Goal: Task Accomplishment & Management: Use online tool/utility

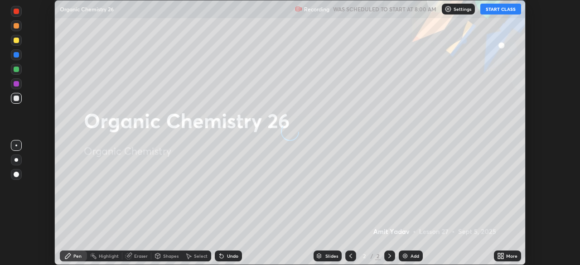
scroll to position [265, 580]
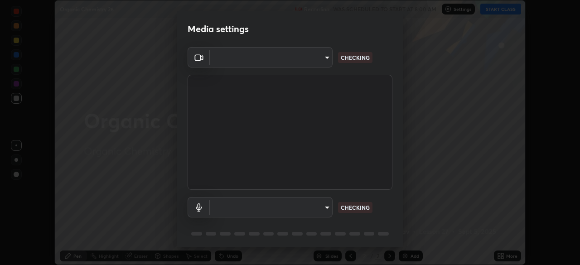
type input "cf4cade584ede8fb560bca5df173c6e0c2fab346f0fe5c0e134d57ffae5dbcad"
click at [326, 211] on body "Erase all Organic Chemistry 26 Recording WAS SCHEDULED TO START AT 8:00 AM Sett…" at bounding box center [290, 132] width 580 height 265
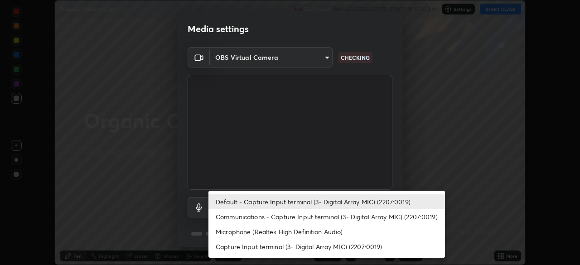
click at [306, 230] on li "Microphone (Realtek High Definition Audio)" at bounding box center [326, 231] width 237 height 15
type input "2c7ce03bf44361b7ba6d686ec062d0a68e8820996cf89e2862210030541b57e2"
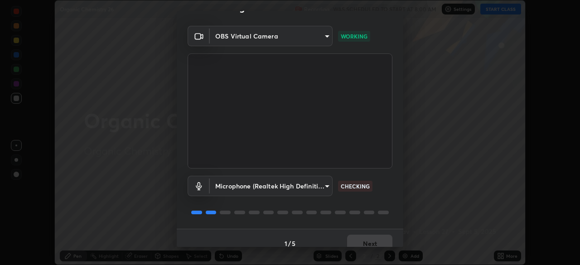
scroll to position [32, 0]
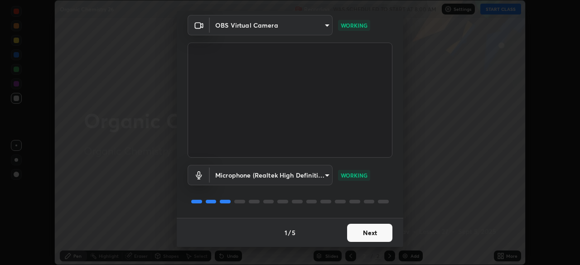
click at [374, 233] on button "Next" at bounding box center [369, 233] width 45 height 18
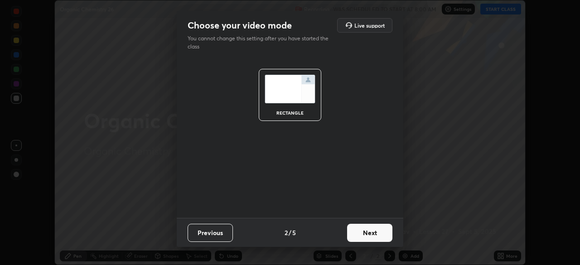
scroll to position [0, 0]
click at [373, 234] on button "Next" at bounding box center [369, 233] width 45 height 18
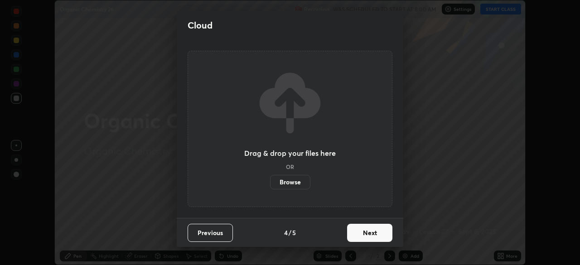
click at [376, 237] on button "Next" at bounding box center [369, 233] width 45 height 18
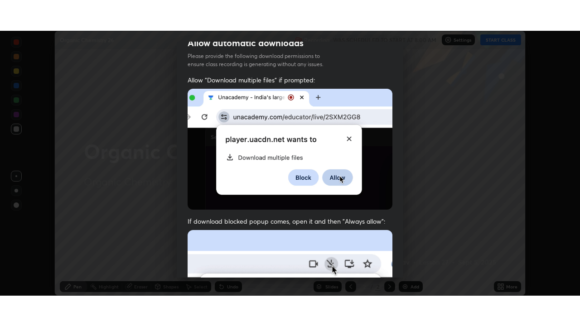
scroll to position [217, 0]
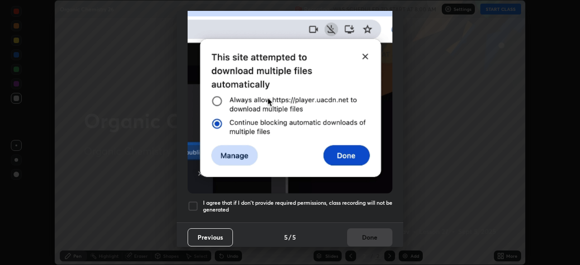
click at [193, 206] on div at bounding box center [193, 206] width 11 height 11
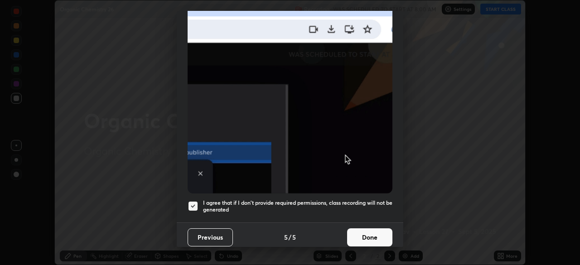
click at [365, 237] on button "Done" at bounding box center [369, 237] width 45 height 18
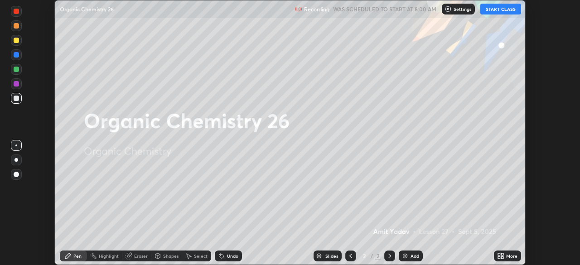
click at [498, 256] on icon at bounding box center [499, 257] width 2 height 2
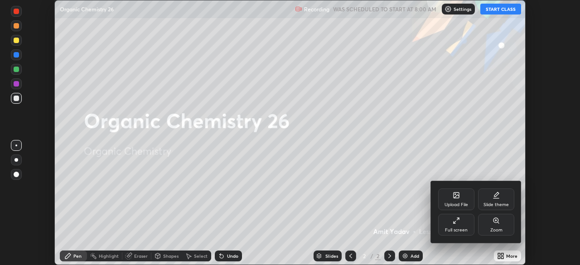
click at [454, 229] on div "Full screen" at bounding box center [456, 230] width 23 height 5
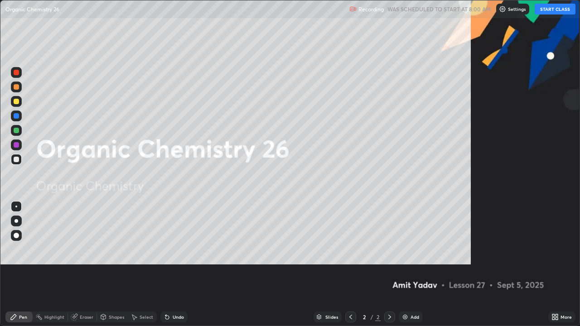
scroll to position [326, 580]
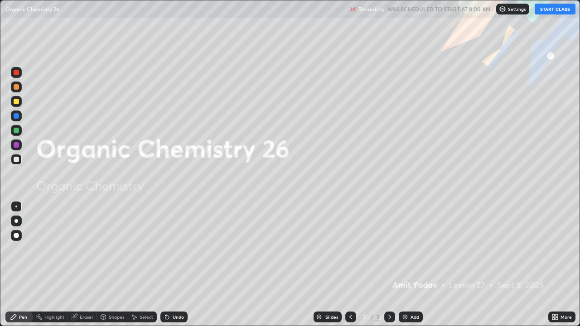
click at [553, 13] on button "START CLASS" at bounding box center [555, 9] width 41 height 11
click at [417, 265] on div "Add" at bounding box center [411, 317] width 24 height 11
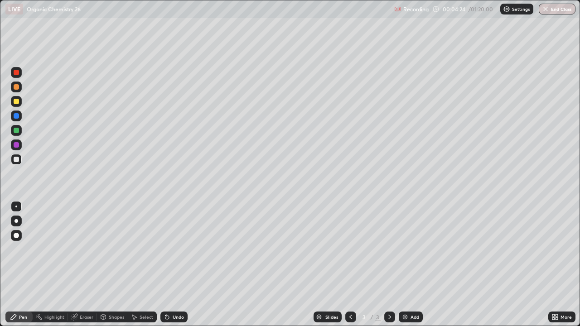
click at [178, 265] on div "Undo" at bounding box center [178, 317] width 11 height 5
